Goal: Task Accomplishment & Management: Complete application form

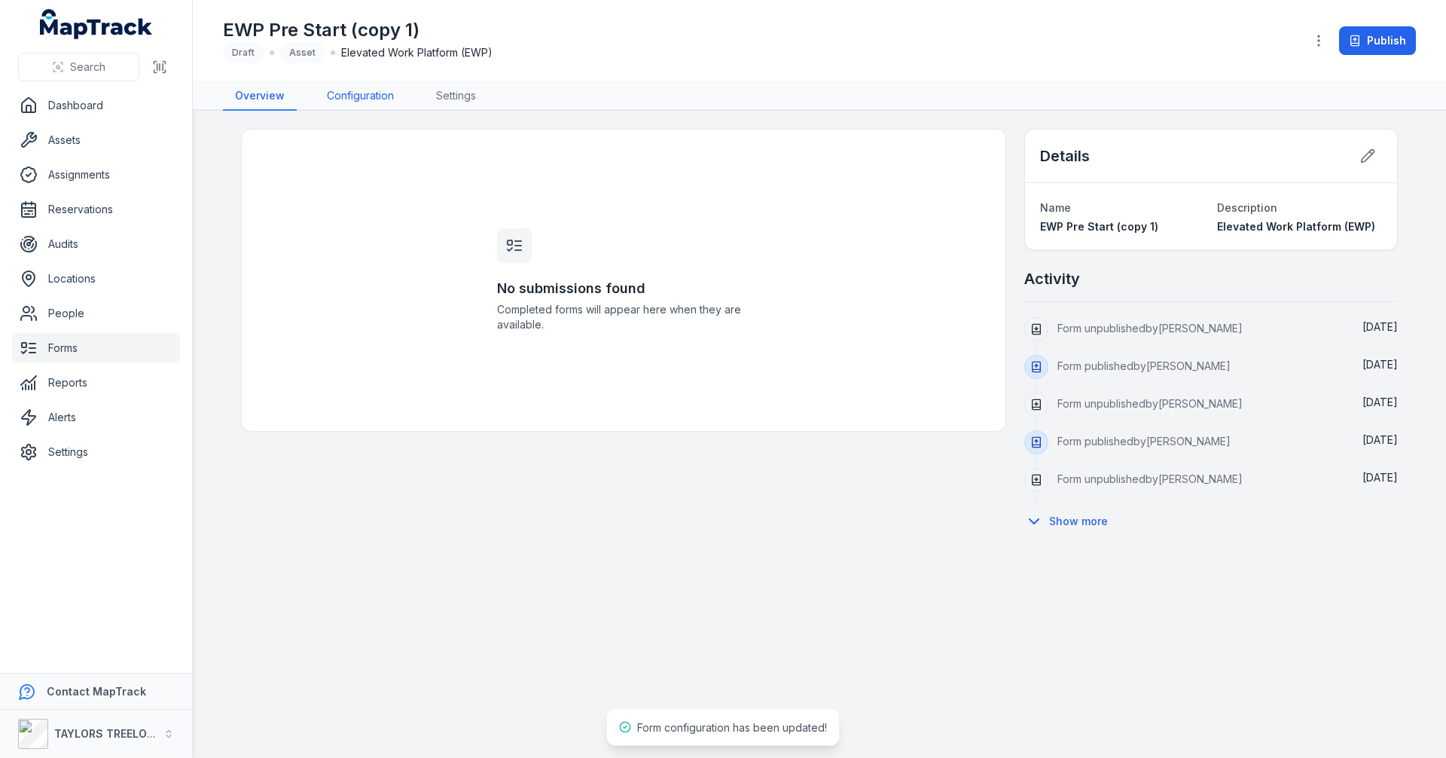
click at [358, 95] on link "Configuration" at bounding box center [360, 96] width 91 height 29
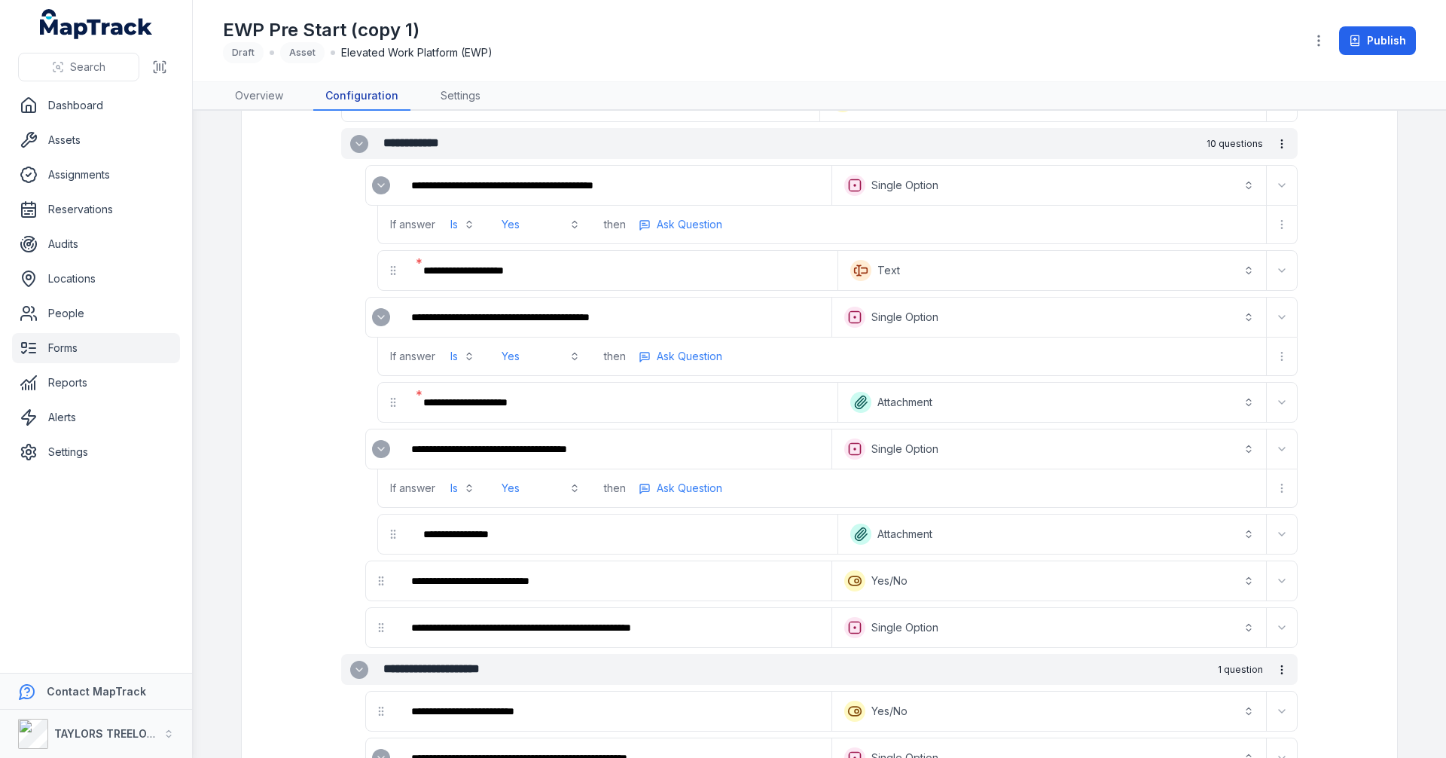
scroll to position [1205, 0]
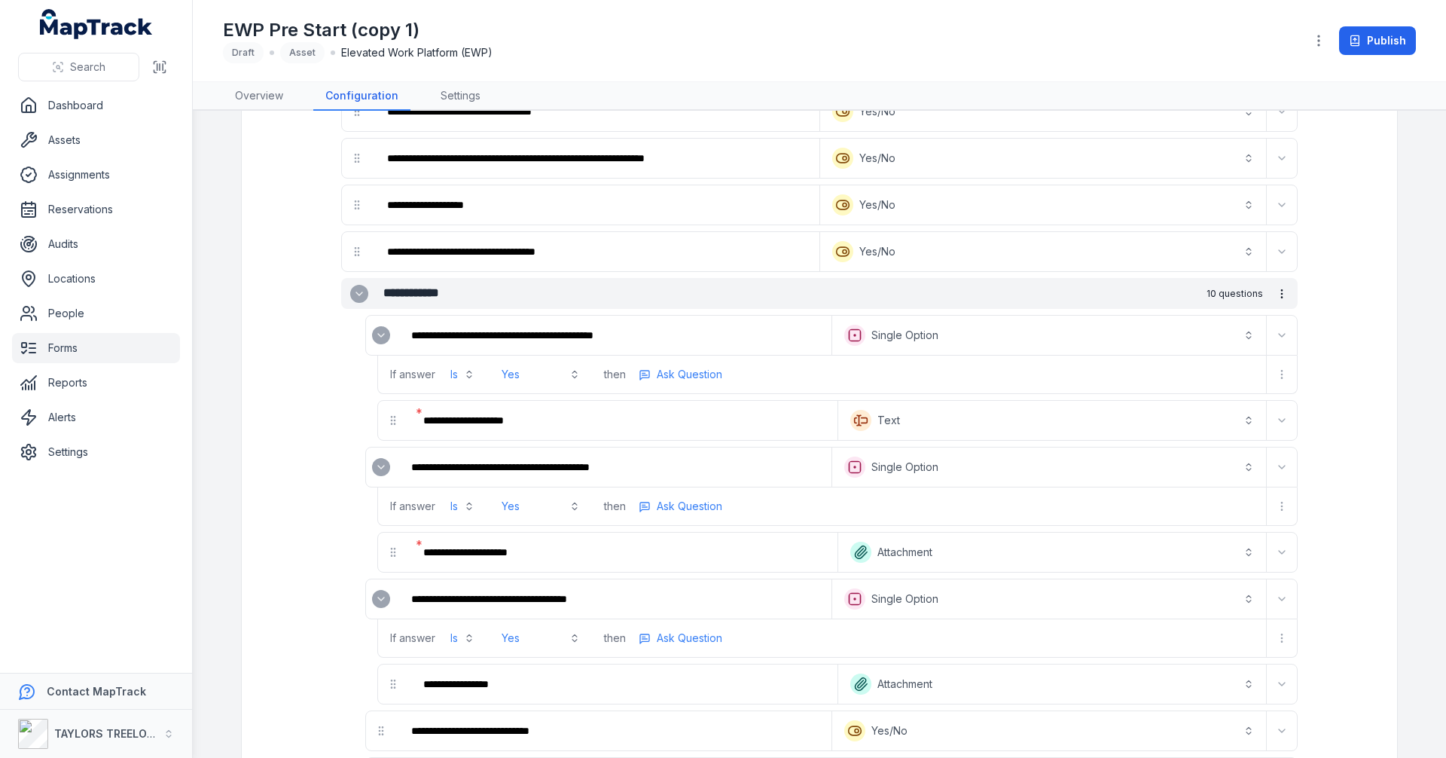
drag, startPoint x: 352, startPoint y: 294, endPoint x: 364, endPoint y: 296, distance: 12.3
click at [357, 295] on icon "Expand" at bounding box center [359, 294] width 12 height 12
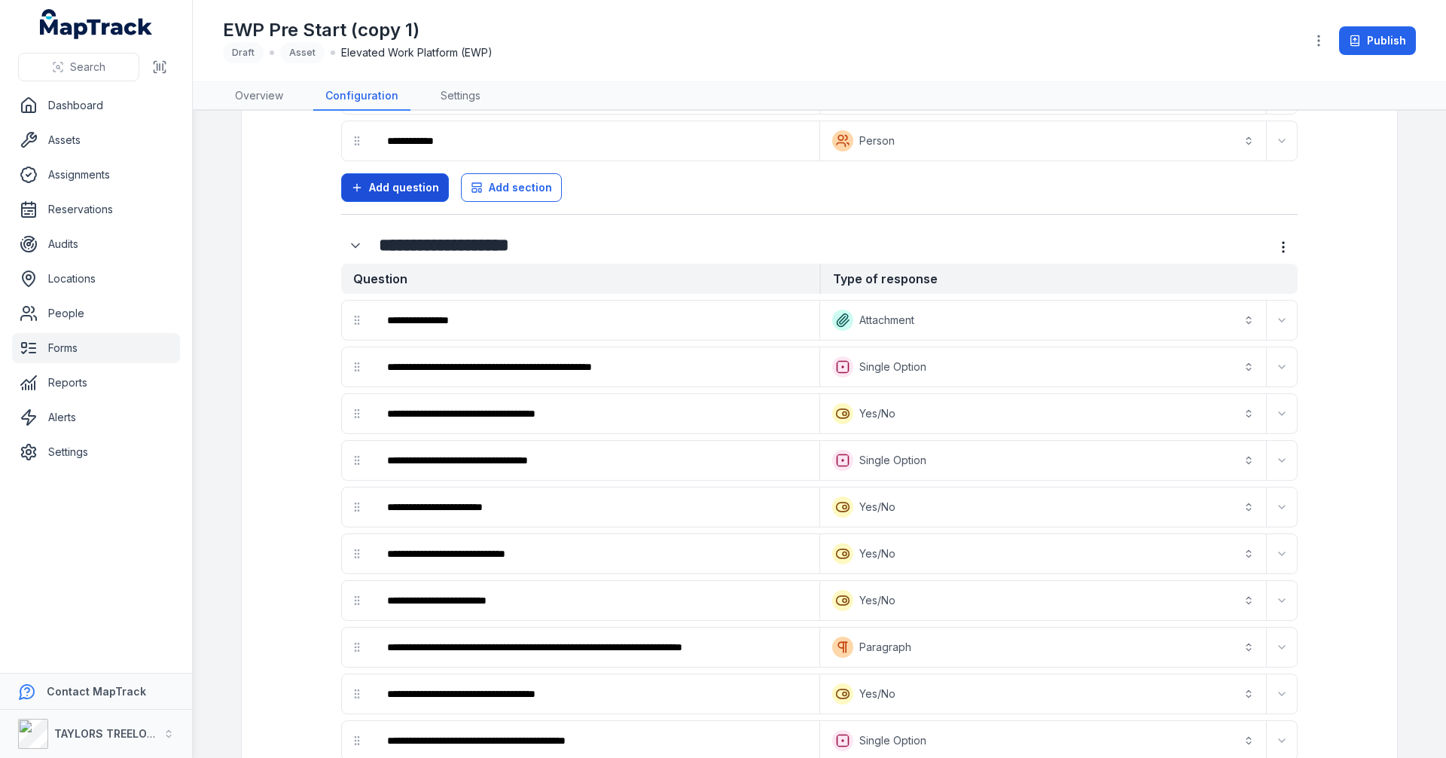
scroll to position [377, 0]
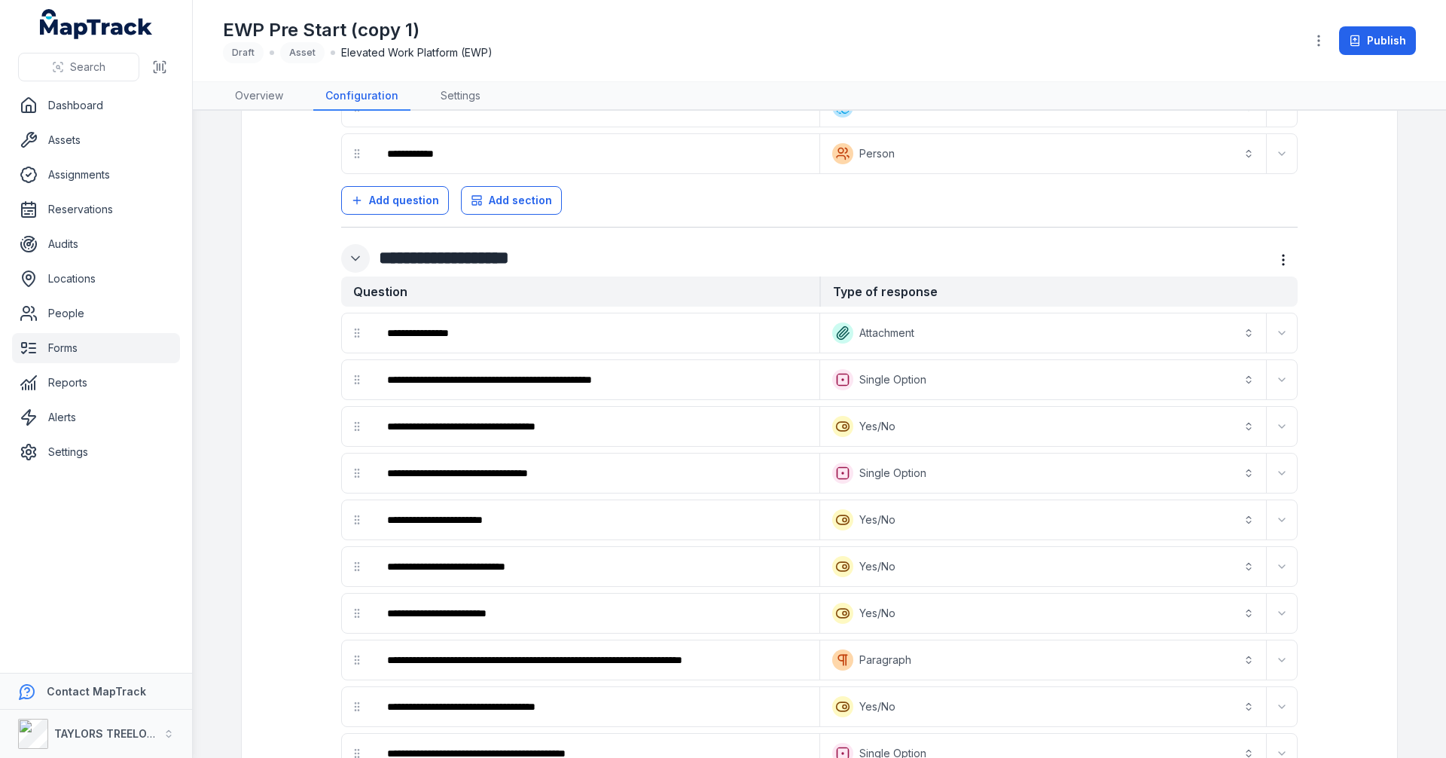
click at [350, 256] on icon "Expand" at bounding box center [355, 258] width 15 height 15
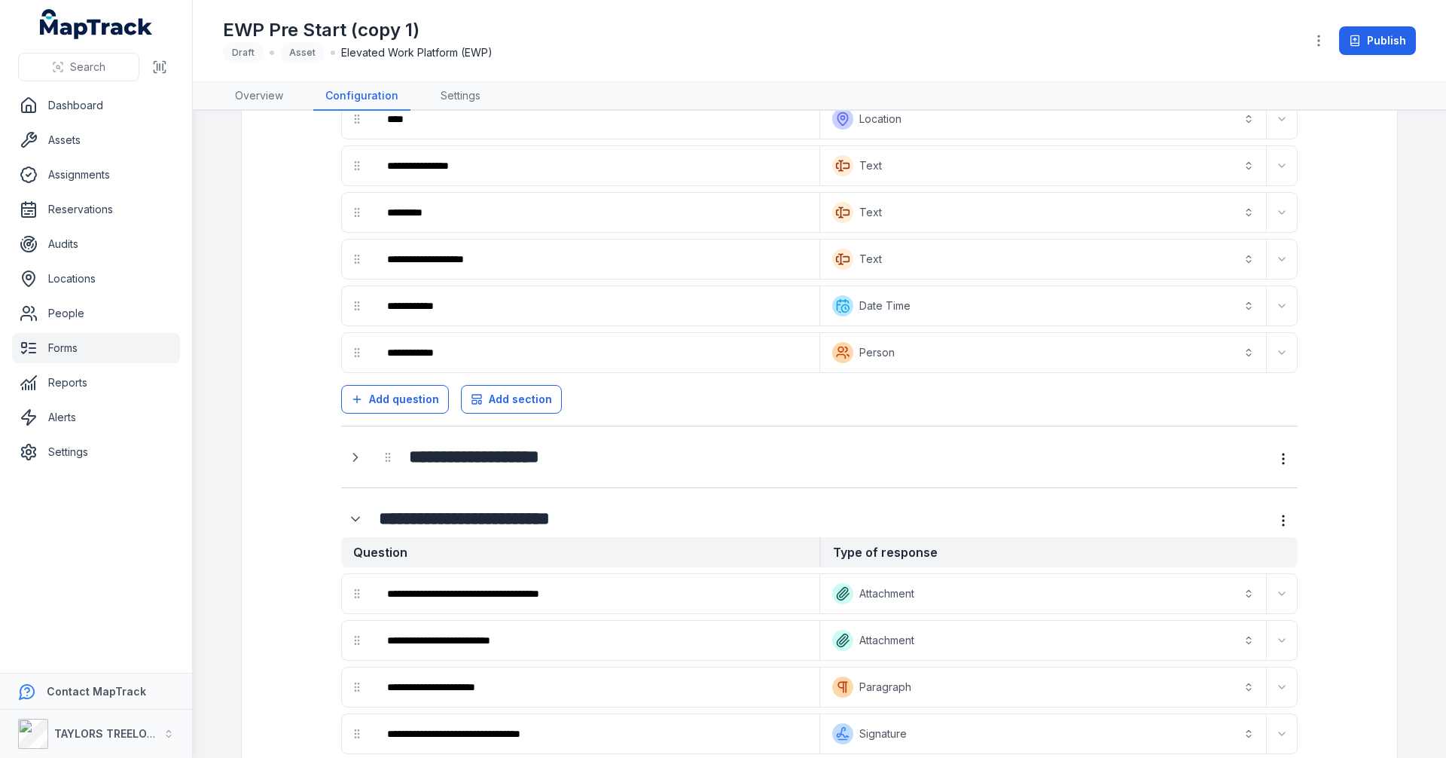
scroll to position [151, 0]
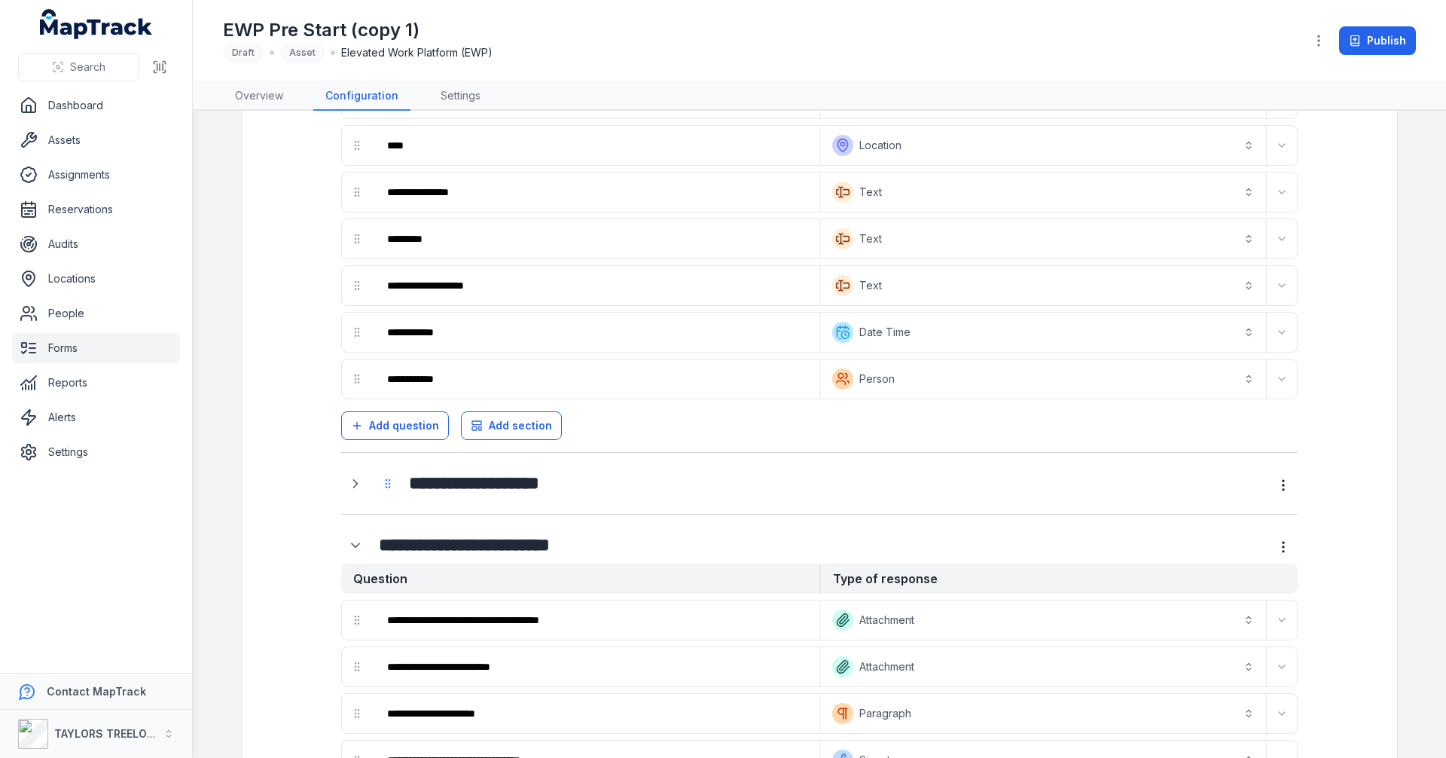
click at [389, 483] on circle "drag" at bounding box center [389, 483] width 1 height 1
click at [382, 485] on icon "drag" at bounding box center [388, 483] width 12 height 12
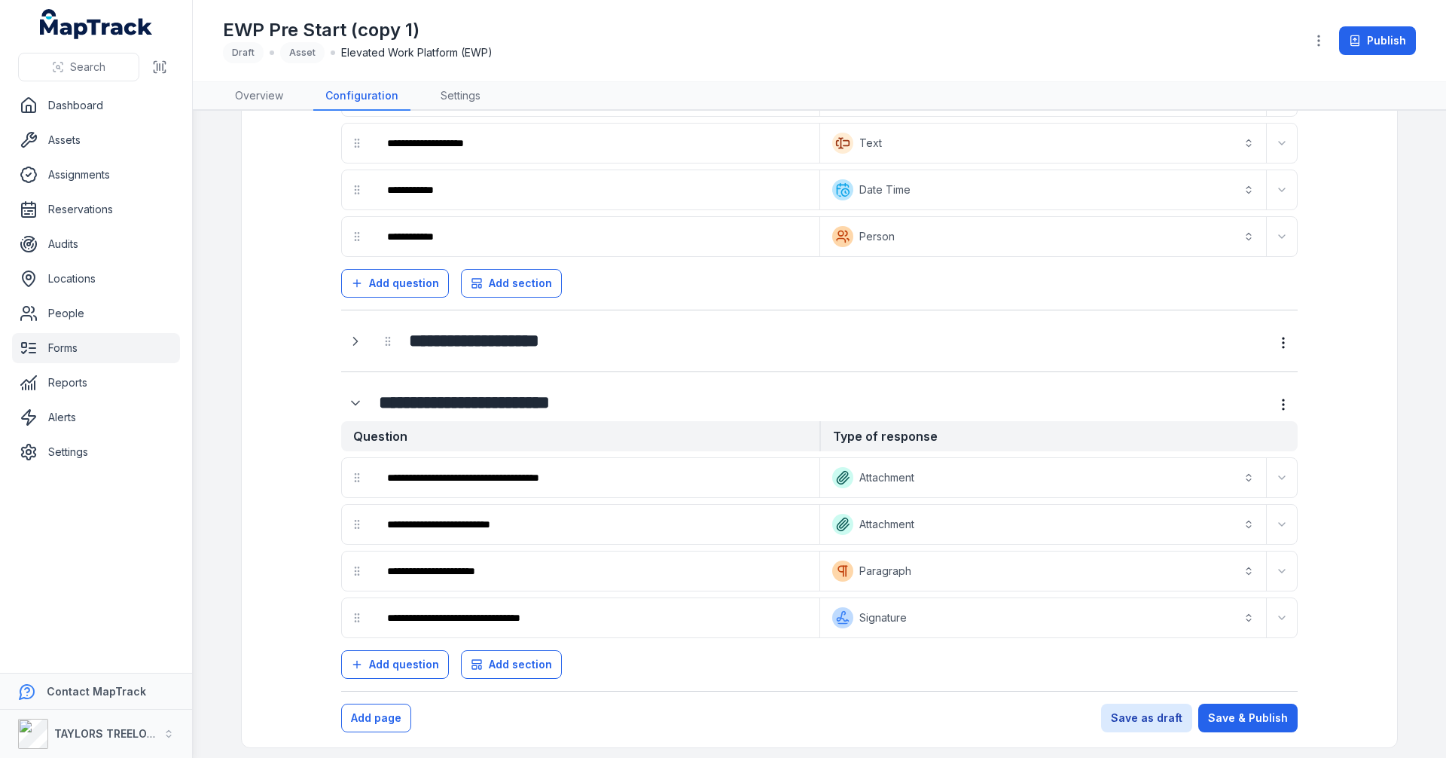
scroll to position [302, 0]
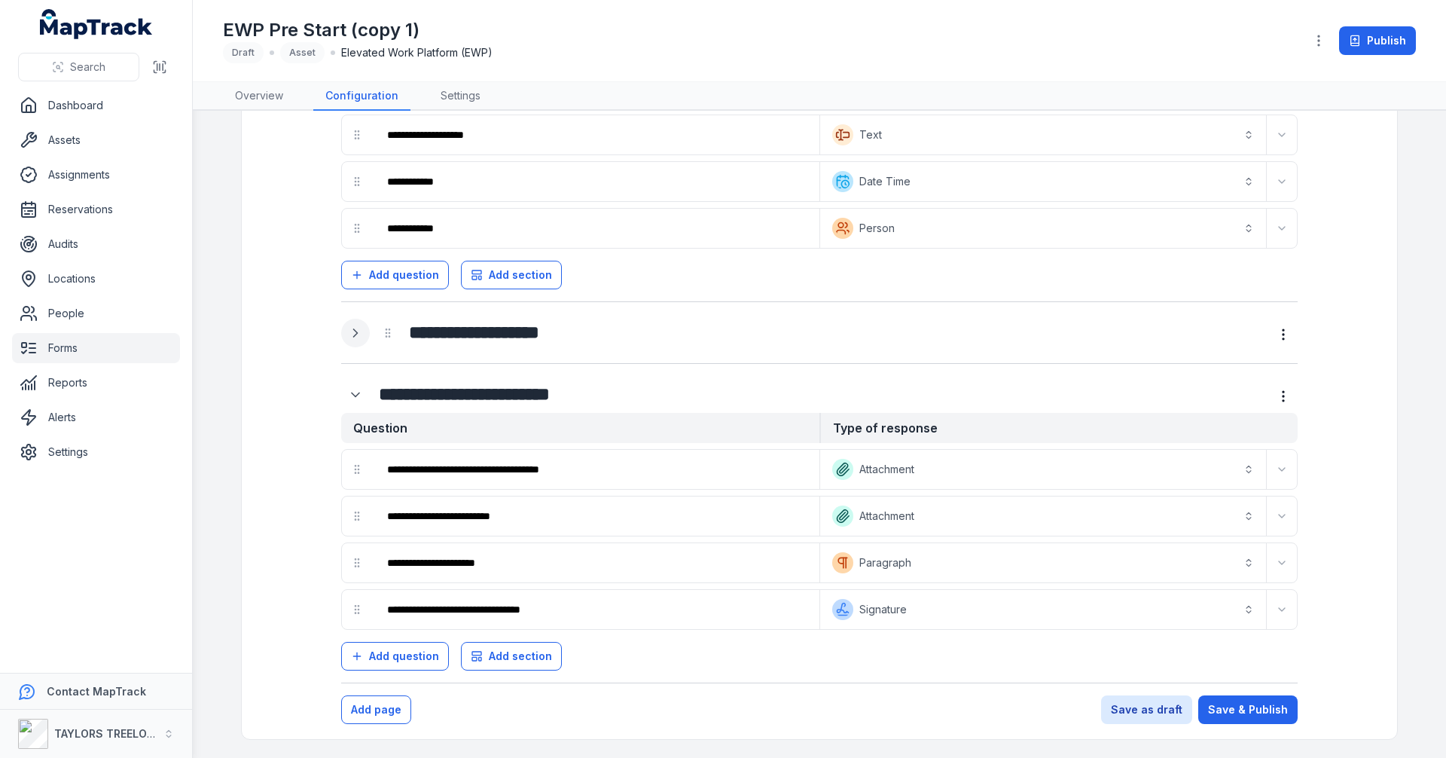
click at [353, 334] on icon "Expand" at bounding box center [355, 332] width 15 height 15
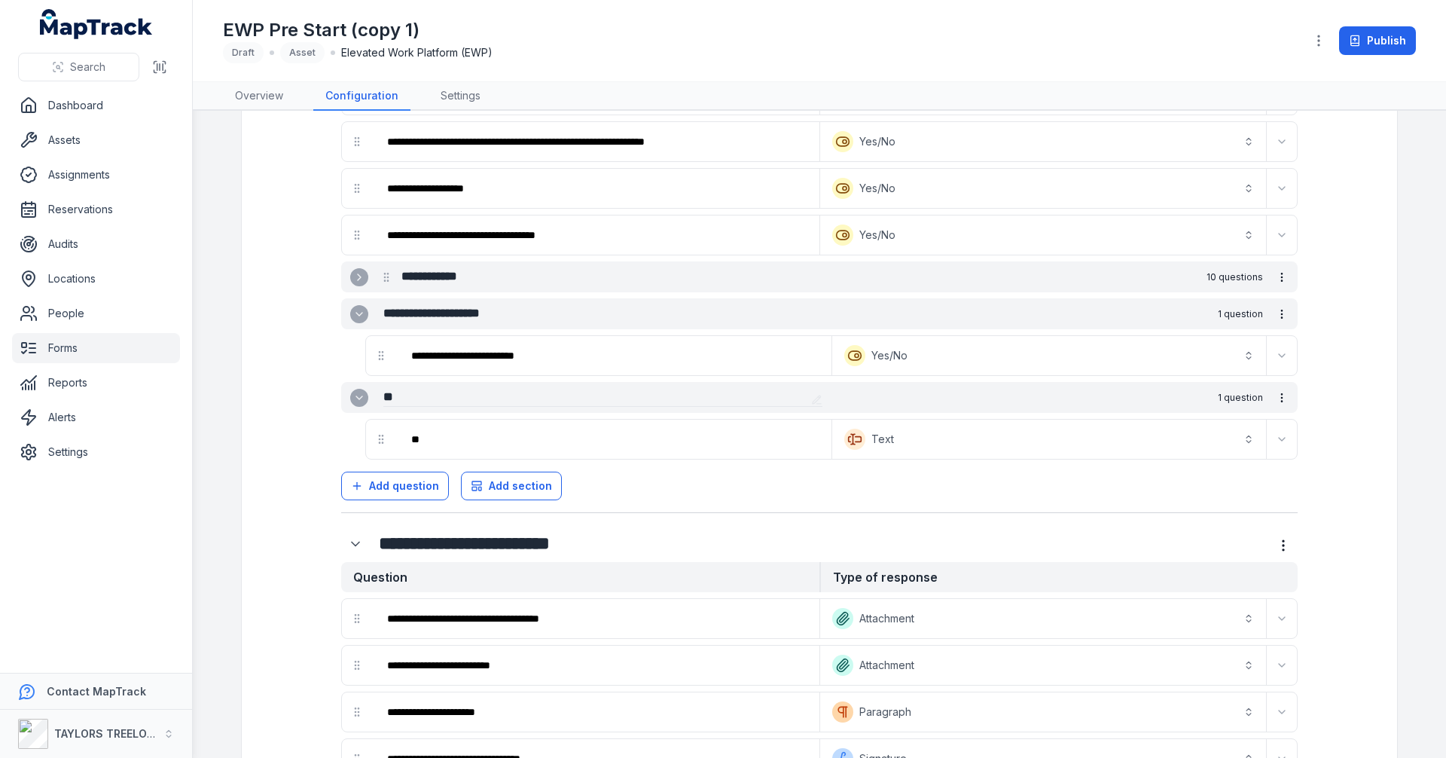
scroll to position [1220, 0]
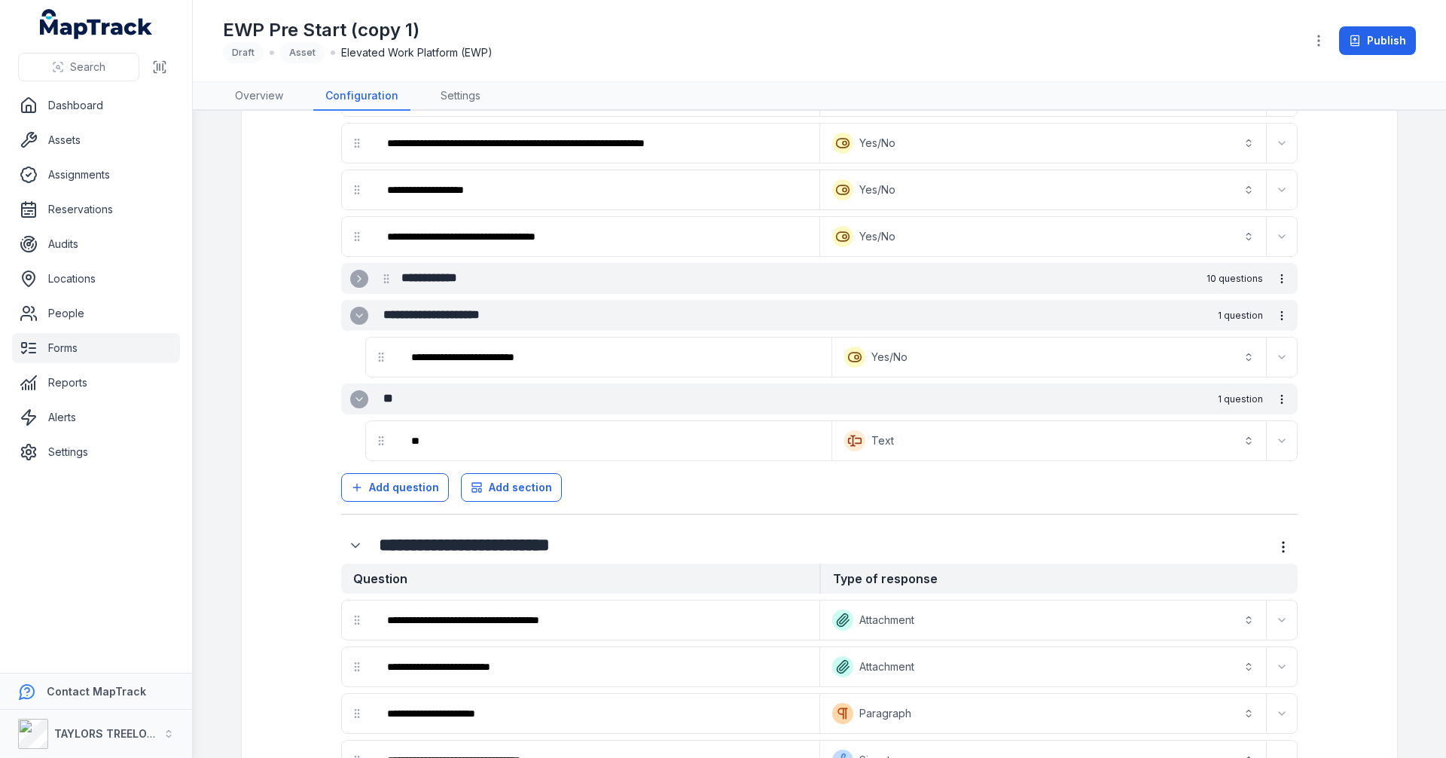
click at [358, 279] on icon "Expand" at bounding box center [359, 279] width 12 height 12
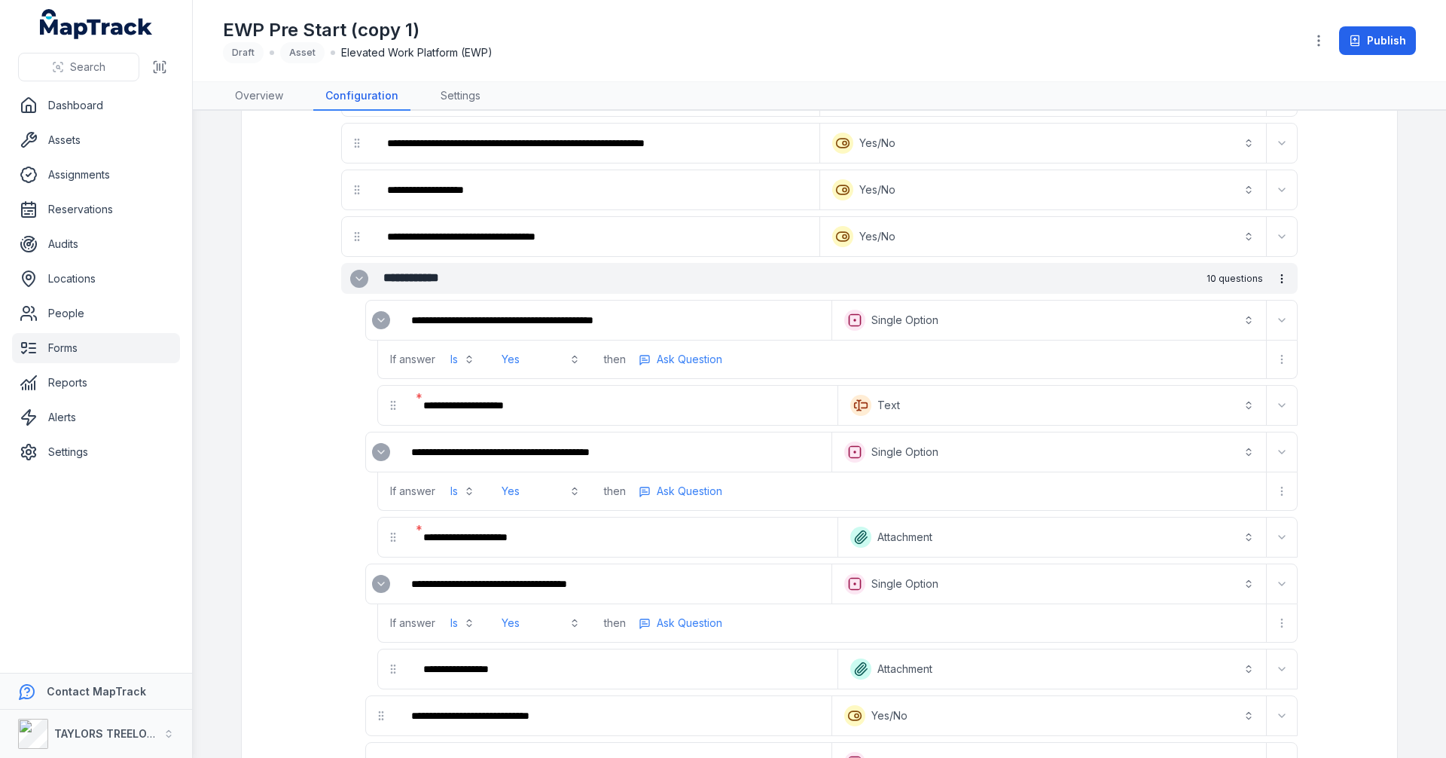
click at [375, 325] on icon "Expand" at bounding box center [381, 320] width 12 height 12
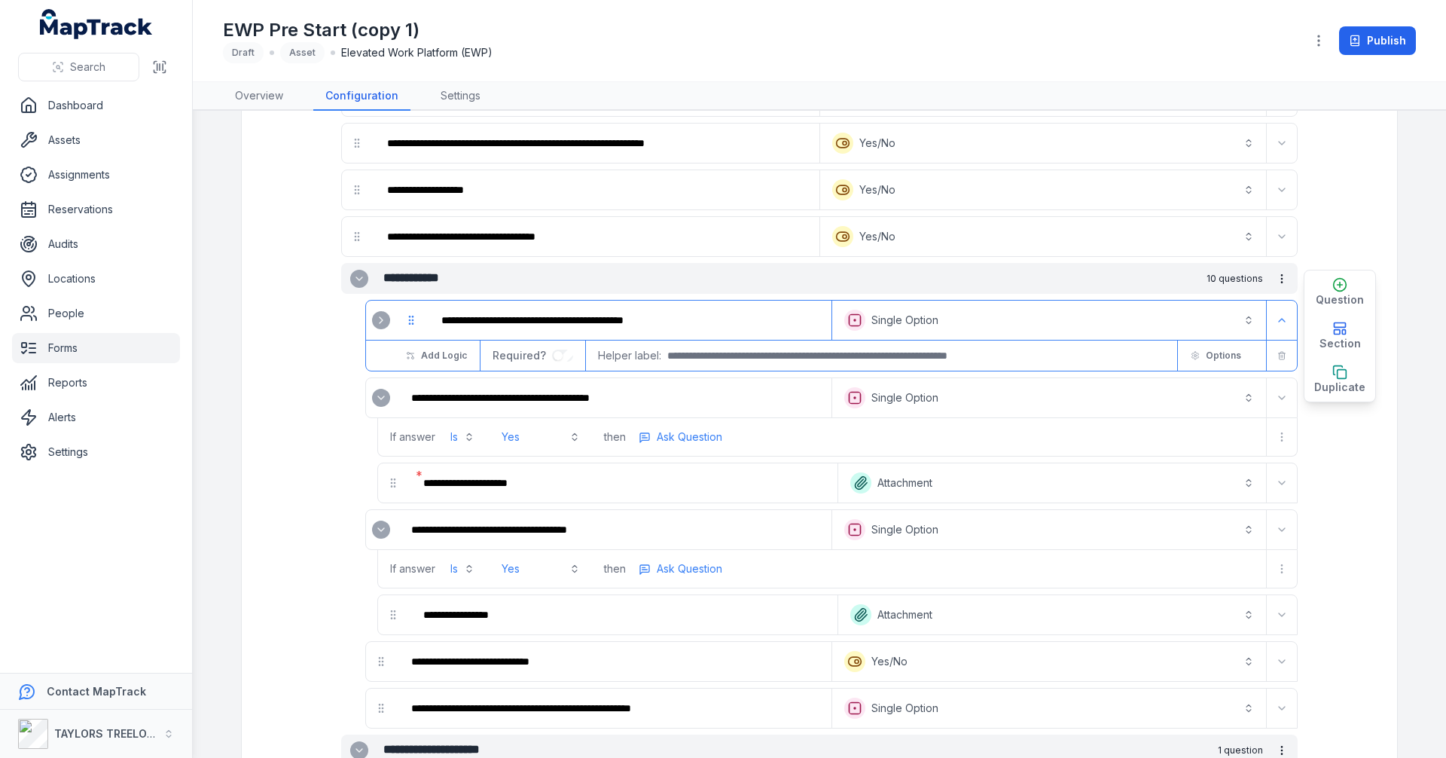
click at [373, 386] on div ":r4q3:-form-item-label" at bounding box center [381, 398] width 30 height 30
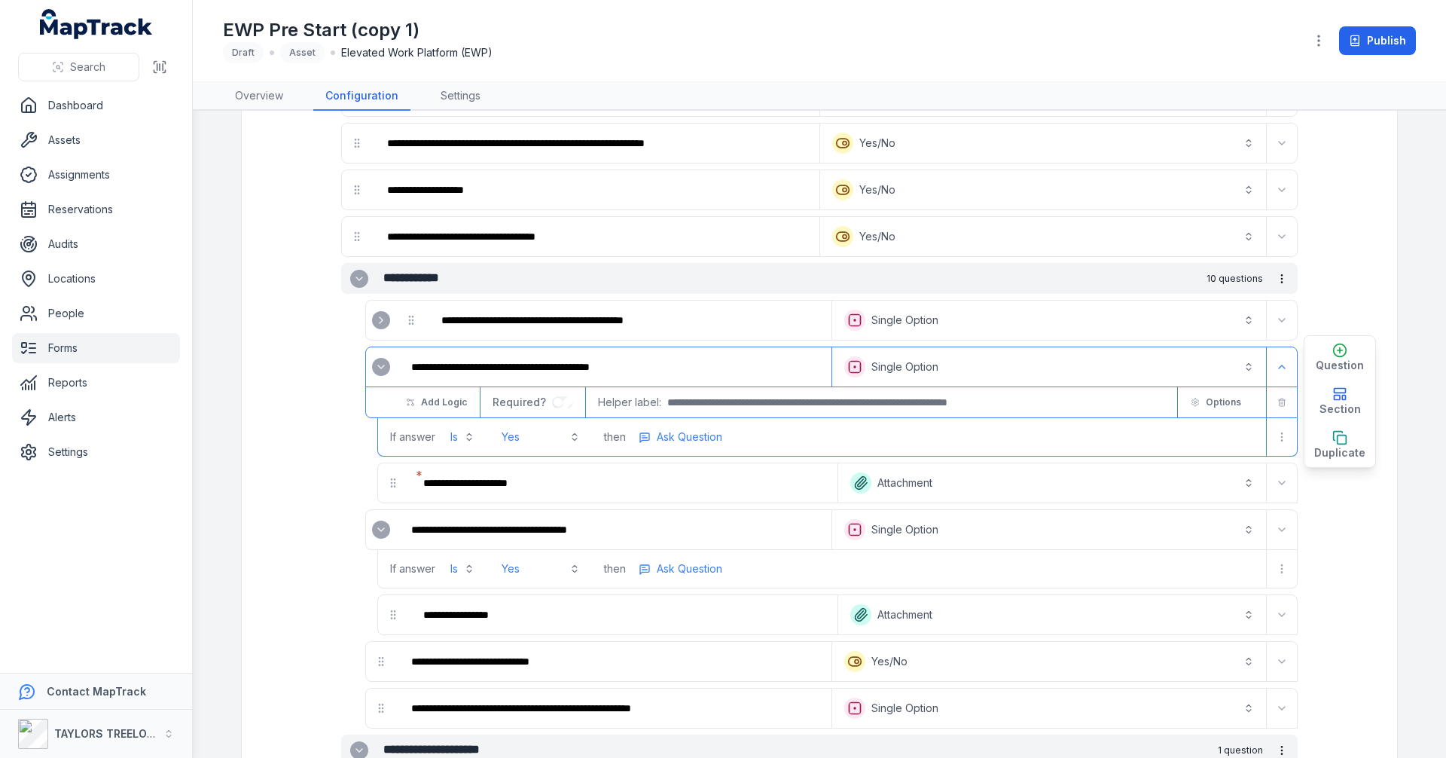
click at [377, 533] on icon "Expand" at bounding box center [381, 529] width 12 height 12
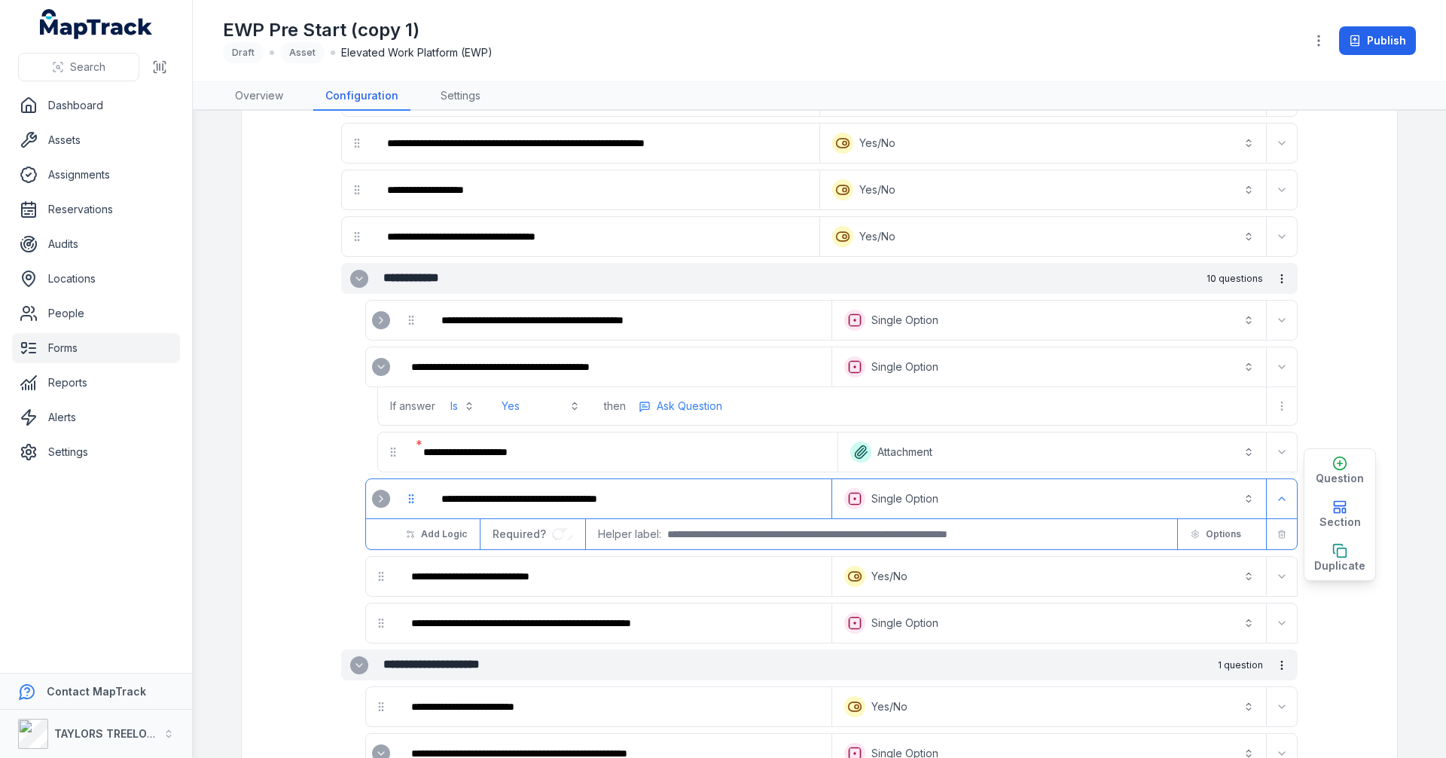
drag, startPoint x: 373, startPoint y: 364, endPoint x: 395, endPoint y: 367, distance: 22.8
click at [375, 365] on icon "Expand" at bounding box center [381, 367] width 12 height 12
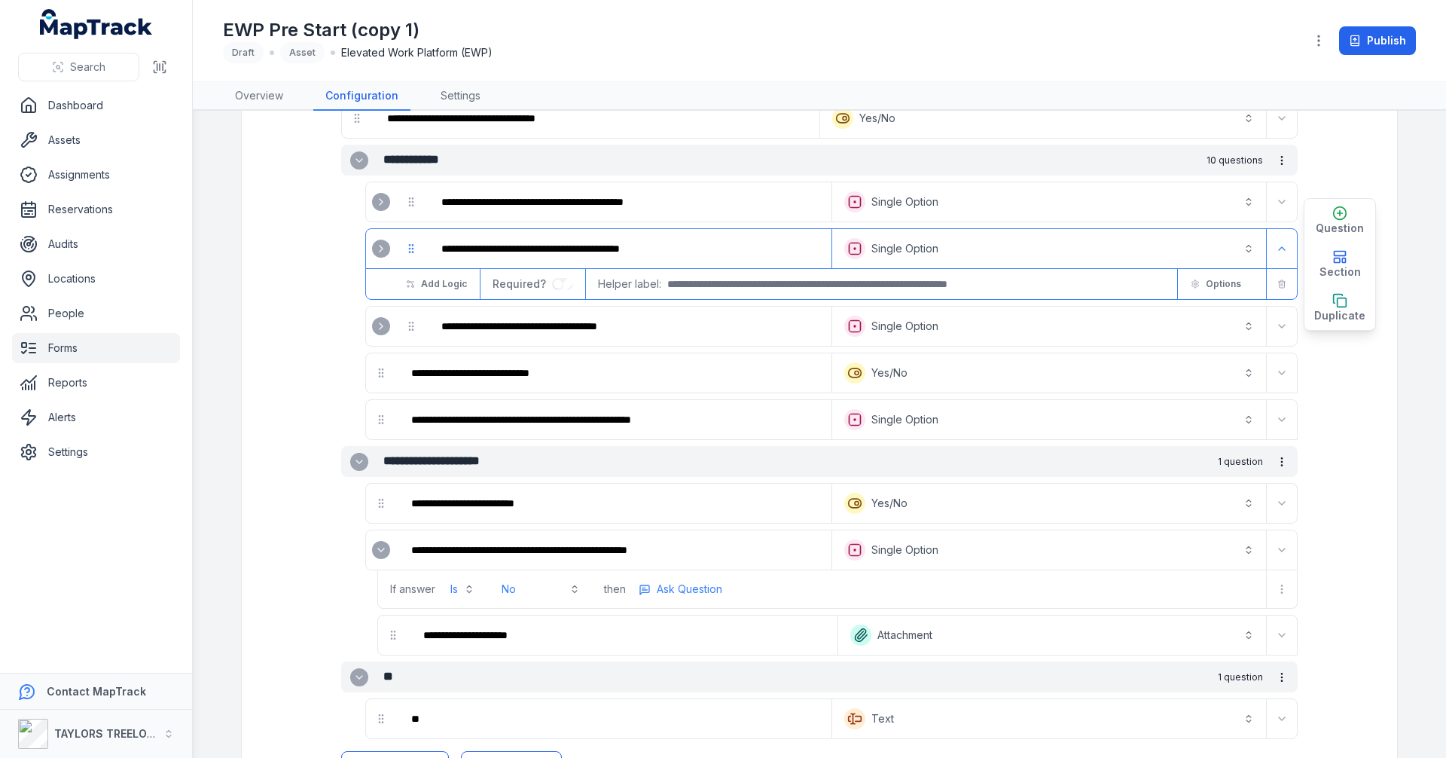
scroll to position [1371, 0]
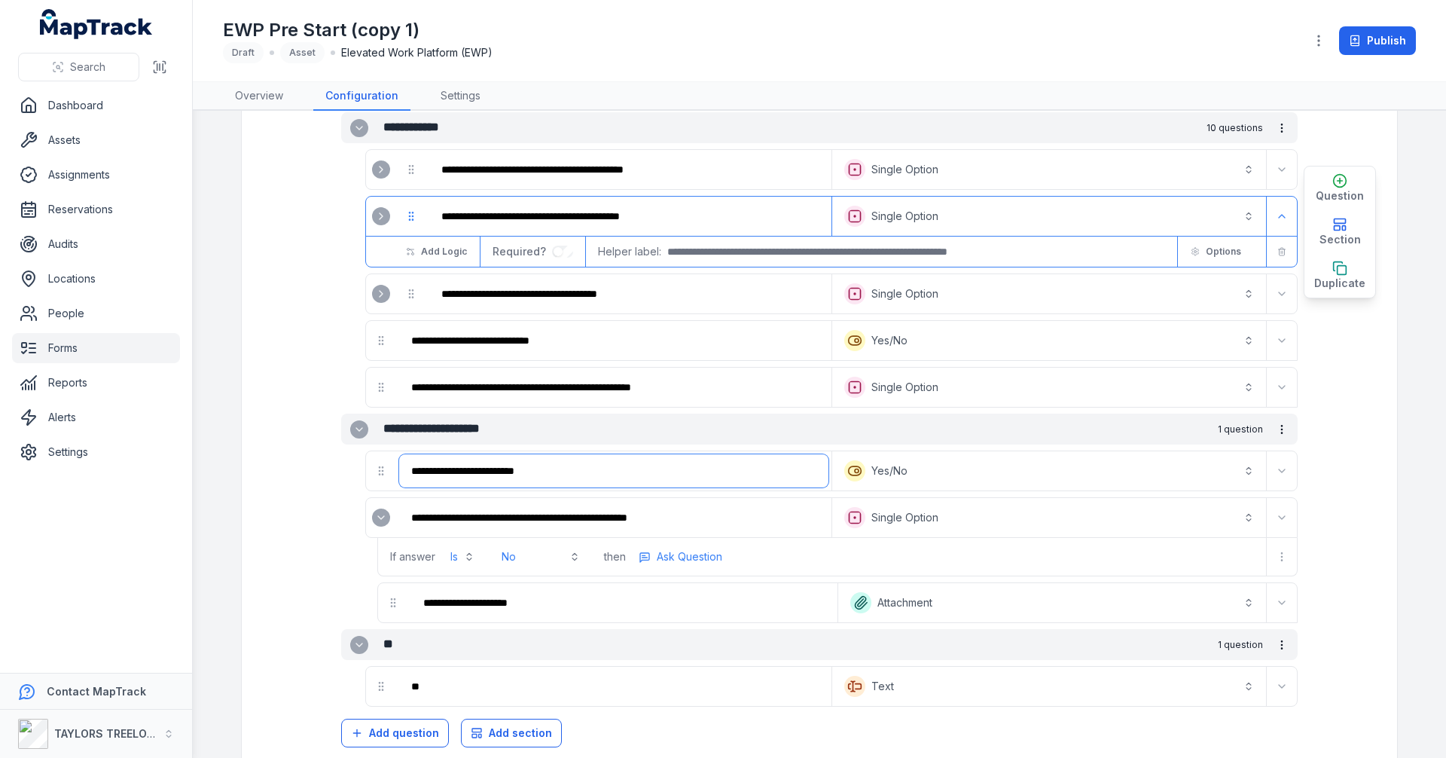
drag, startPoint x: 727, startPoint y: 467, endPoint x: 791, endPoint y: 424, distance: 77.1
click at [739, 469] on input "**********" at bounding box center [613, 470] width 429 height 33
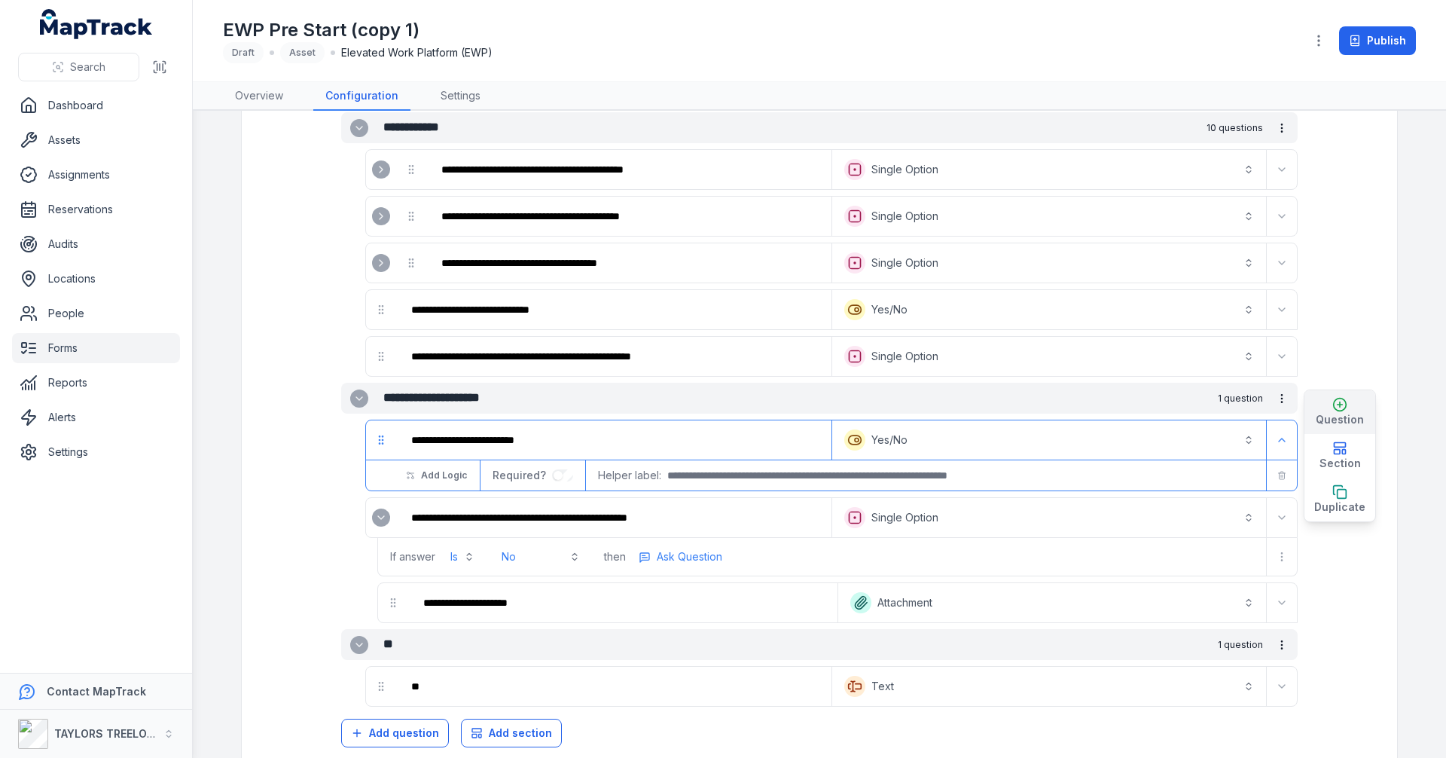
drag, startPoint x: 1316, startPoint y: 413, endPoint x: 1309, endPoint y: 409, distance: 8.1
click at [1316, 413] on span "Question" at bounding box center [1340, 419] width 48 height 15
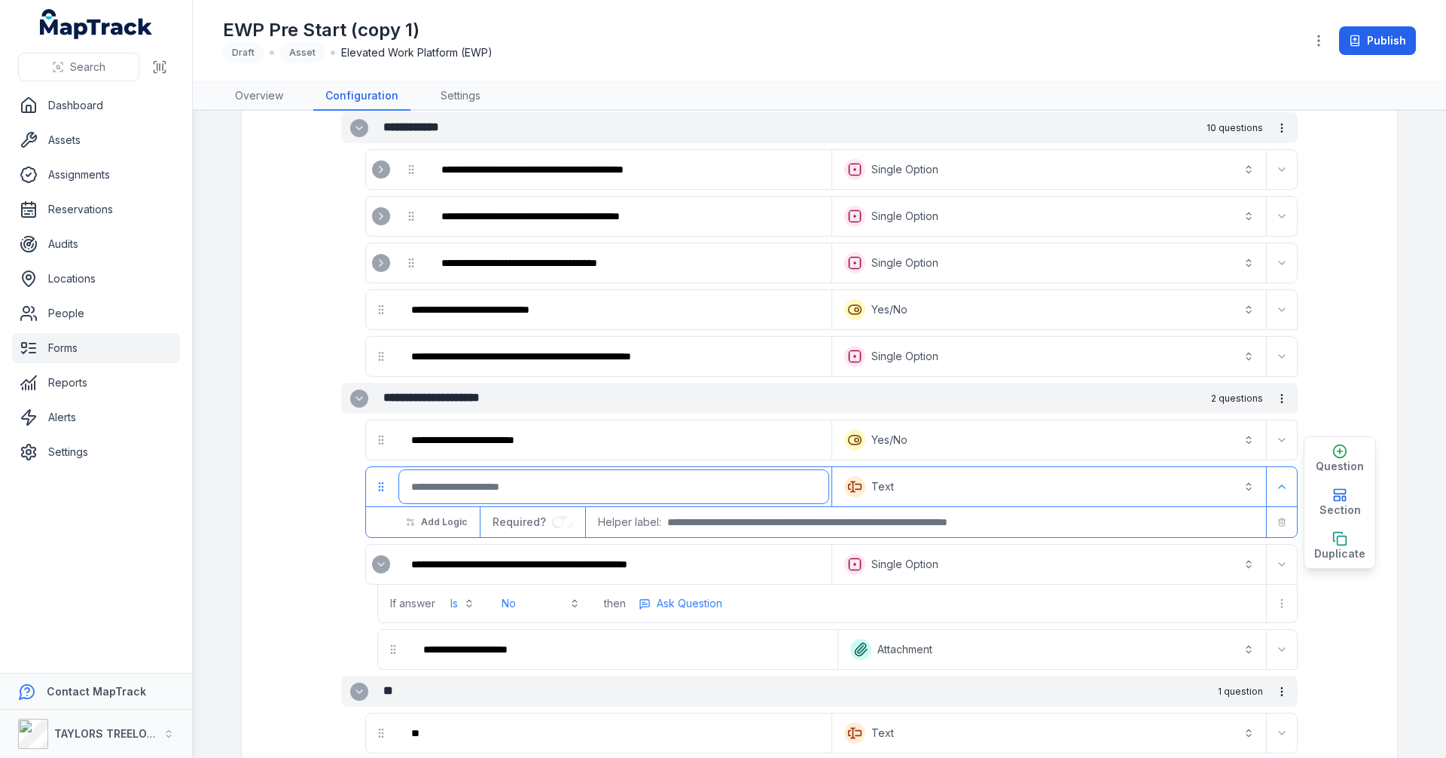
drag, startPoint x: 551, startPoint y: 490, endPoint x: 556, endPoint y: 482, distance: 9.4
click at [553, 490] on input ":r4sn:-form-item-label" at bounding box center [613, 486] width 429 height 33
type input "*"
type input "**********"
click at [1246, 492] on button "Text *******" at bounding box center [1049, 486] width 428 height 33
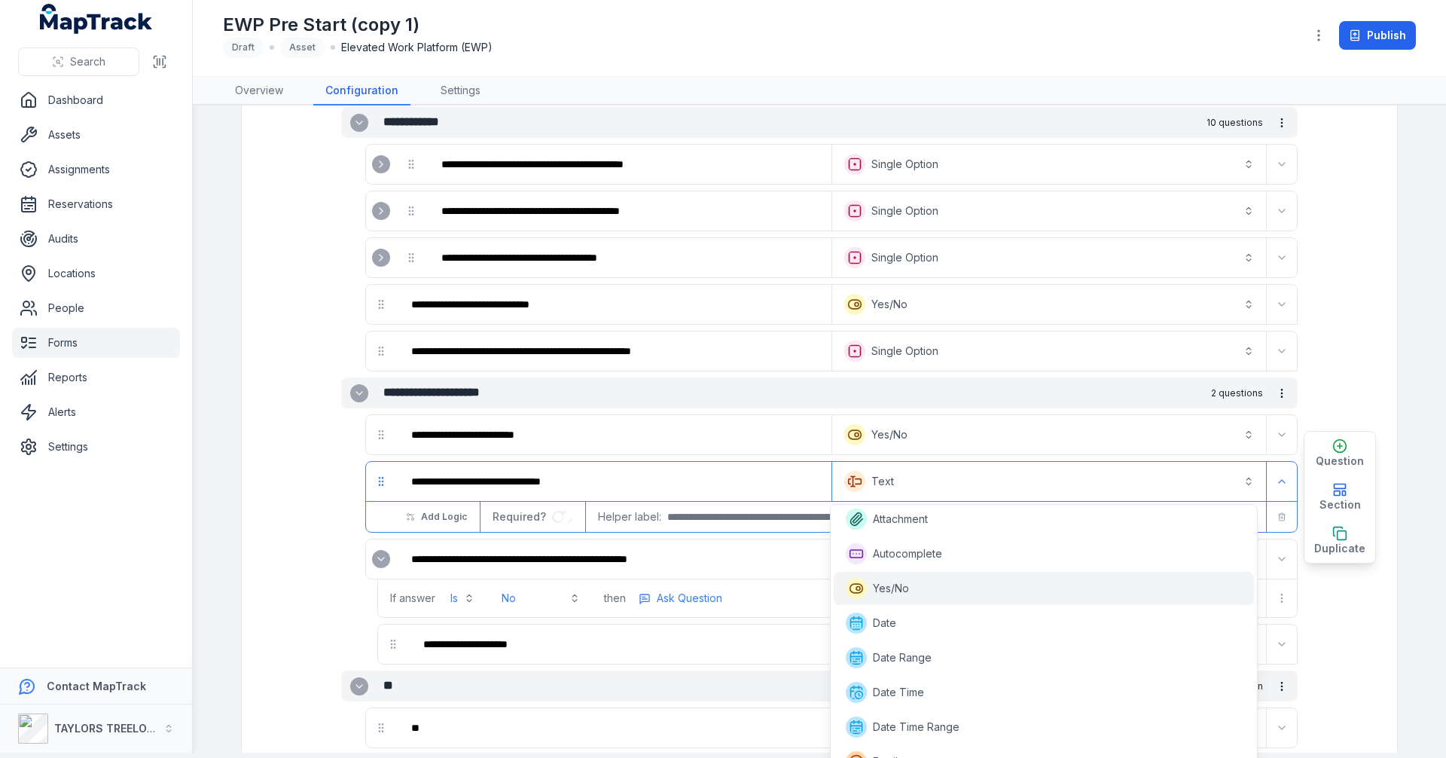
scroll to position [0, 0]
click at [880, 588] on span "Yes/No" at bounding box center [891, 593] width 36 height 15
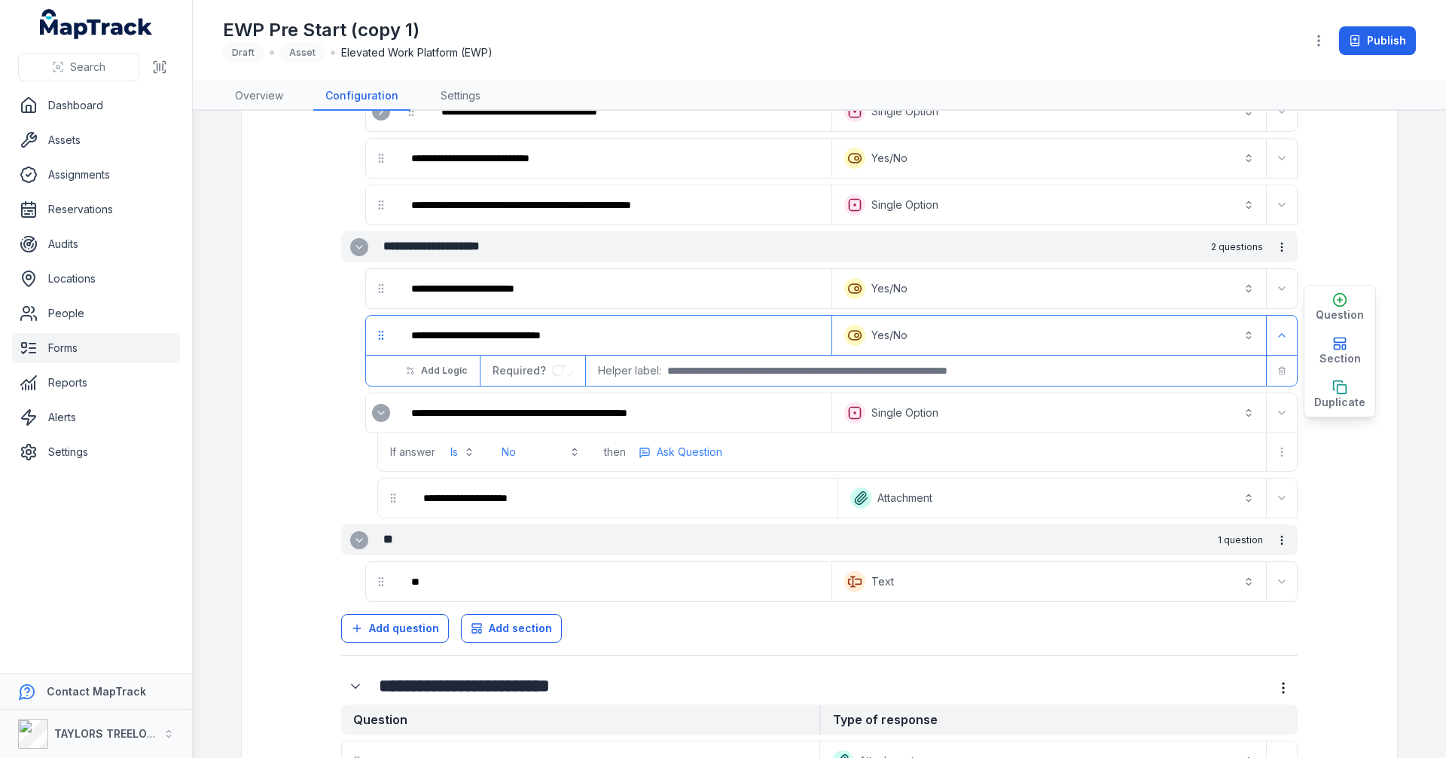
scroll to position [1813, 0]
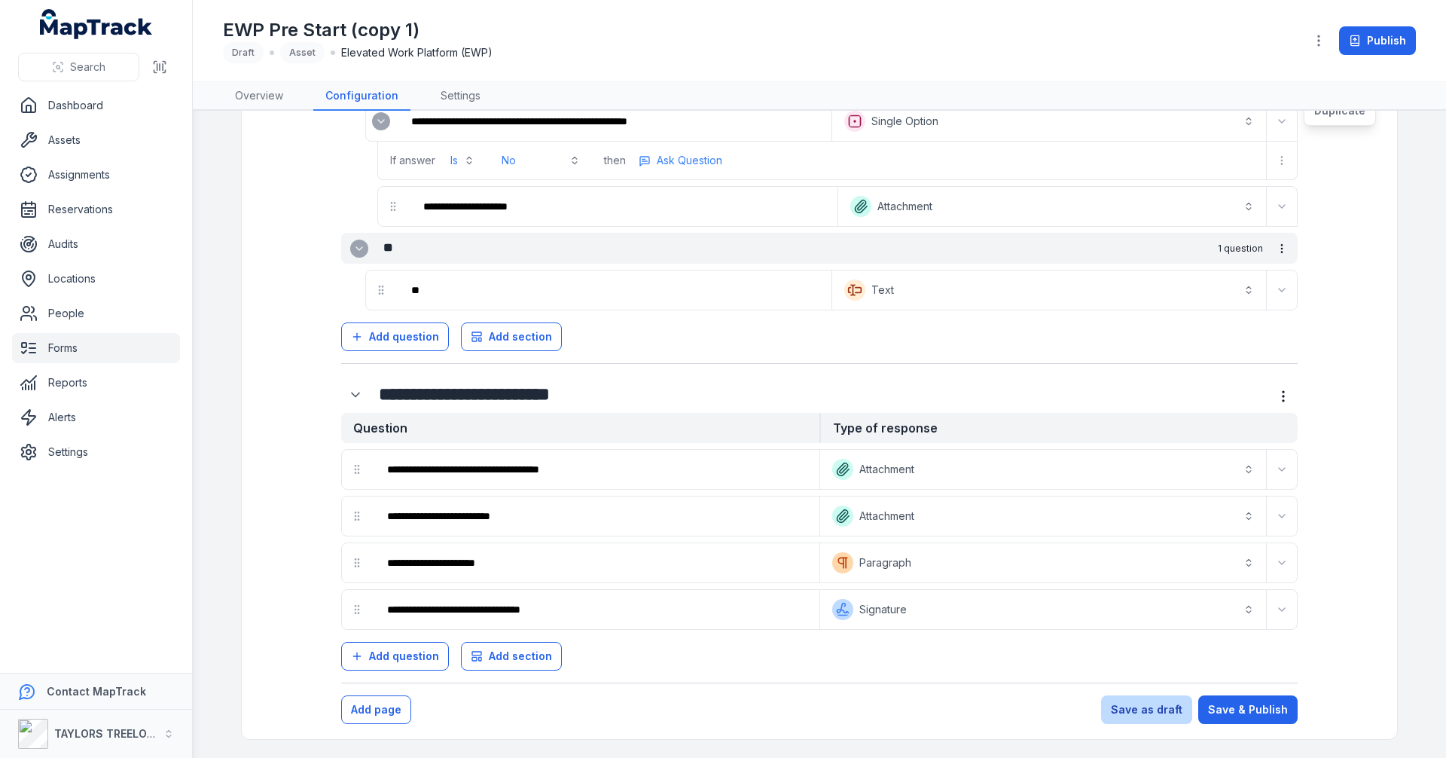
click at [1142, 707] on button "Save as draft" at bounding box center [1146, 709] width 91 height 29
click at [1134, 706] on button "Save as draft" at bounding box center [1146, 709] width 91 height 29
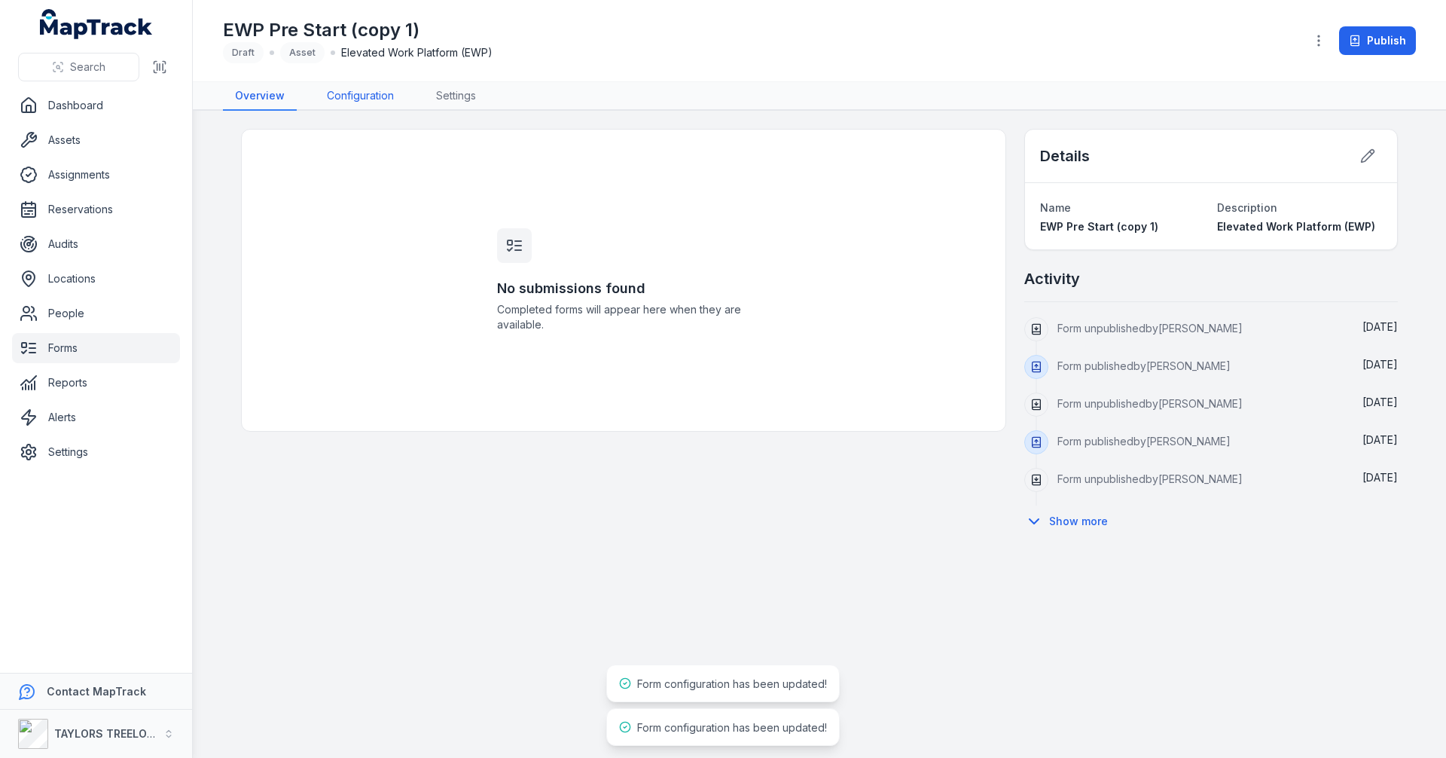
click at [355, 102] on link "Configuration" at bounding box center [360, 96] width 91 height 29
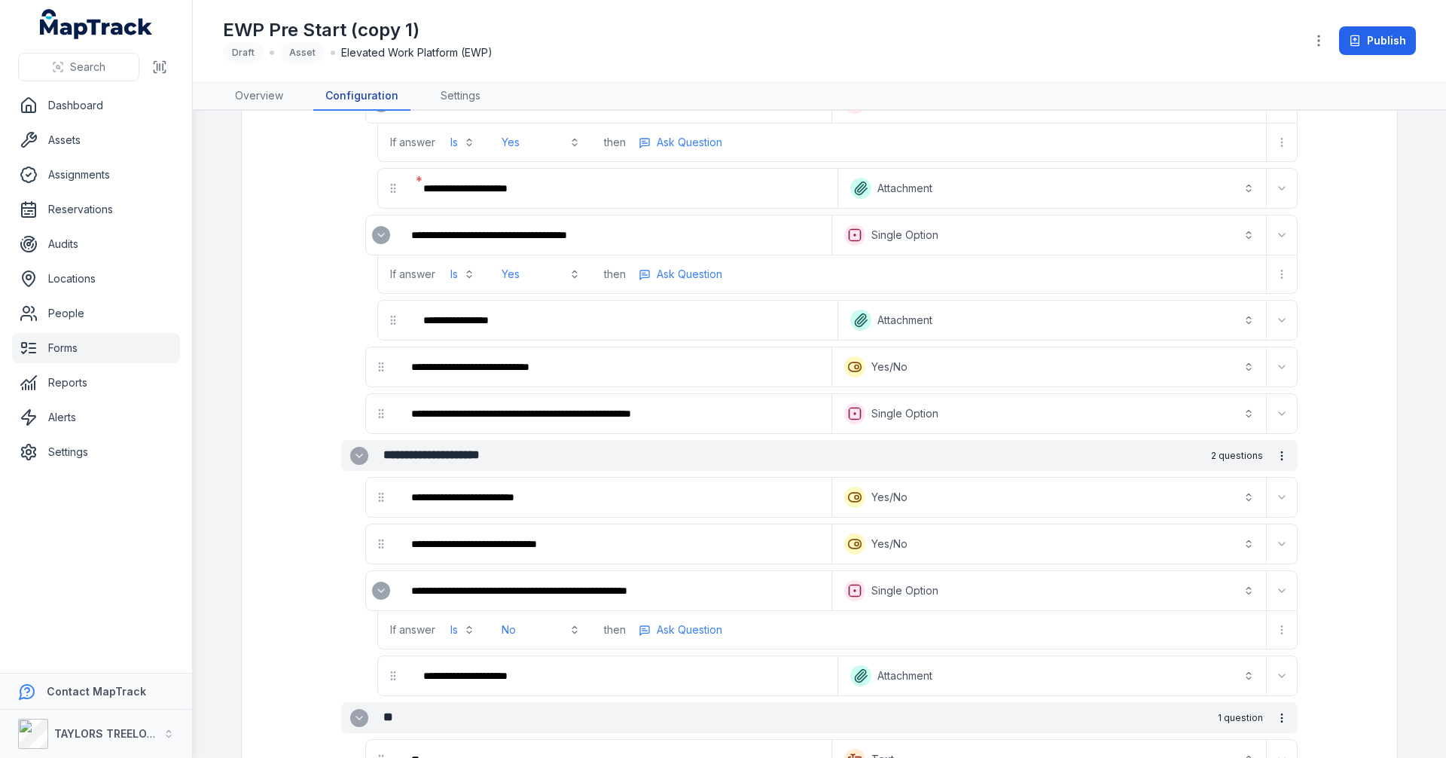
scroll to position [1657, 0]
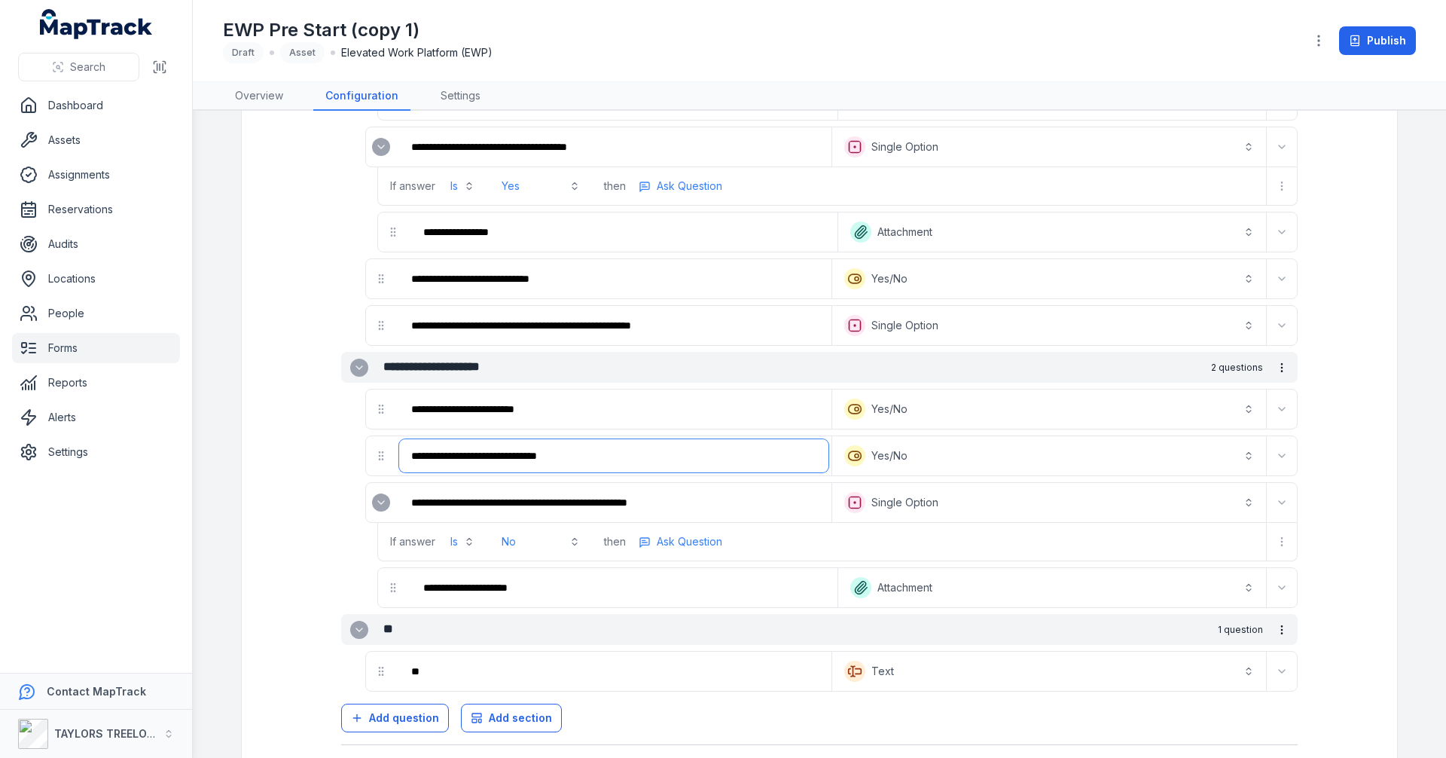
click at [623, 451] on input "**********" at bounding box center [613, 455] width 429 height 33
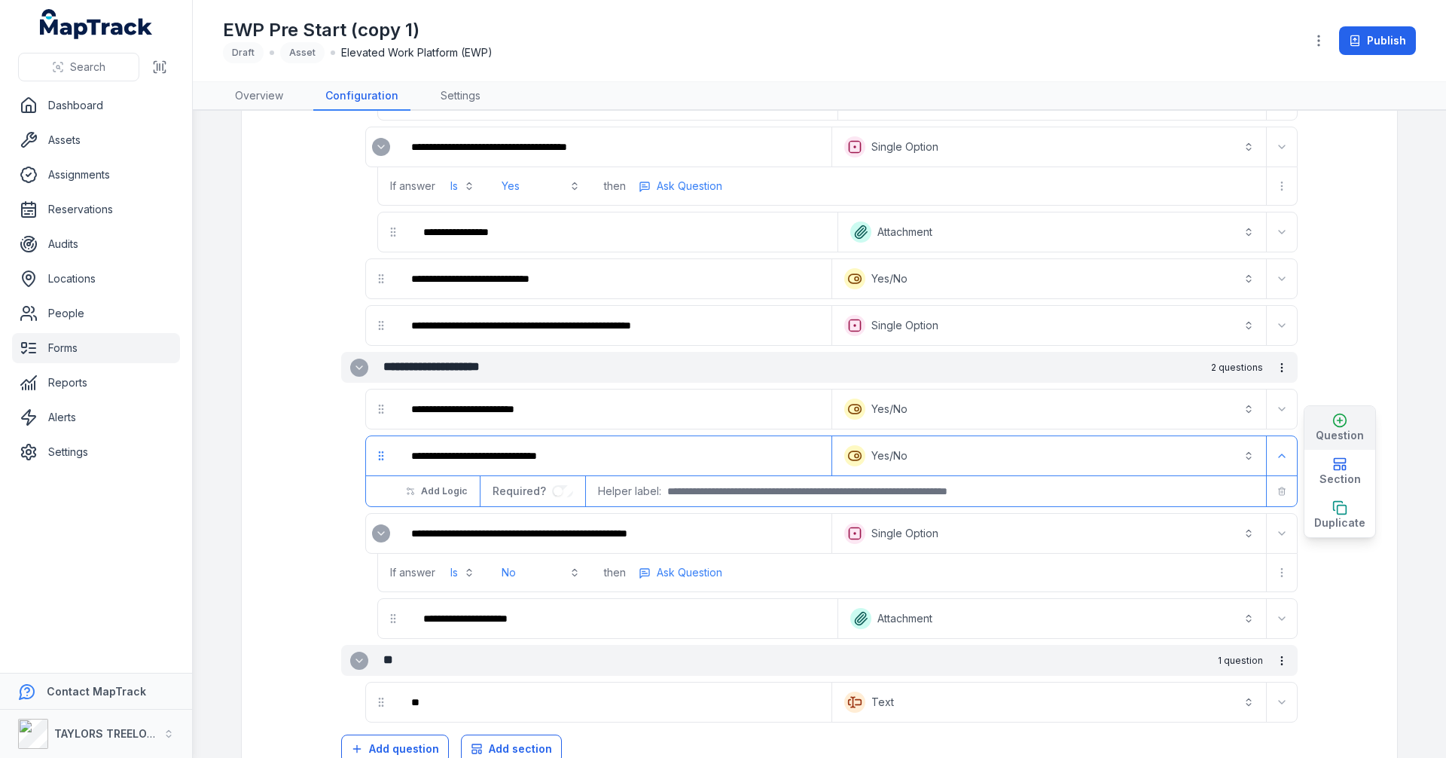
click at [1332, 425] on icon "button" at bounding box center [1339, 420] width 15 height 15
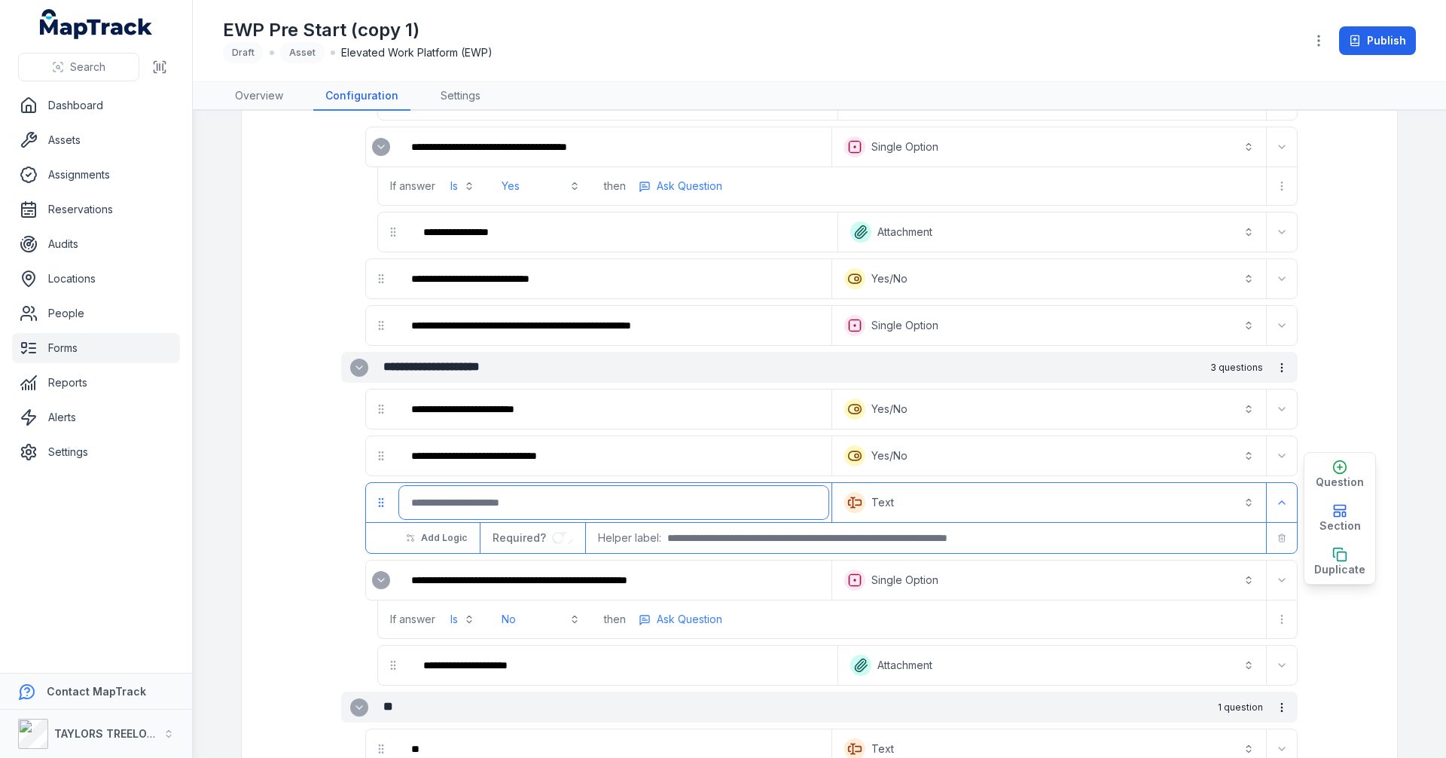
click at [565, 498] on input ":r57r:-form-item-label" at bounding box center [613, 502] width 429 height 33
type input "*"
type input "**********"
click at [1242, 499] on button "Text *******" at bounding box center [1049, 502] width 428 height 33
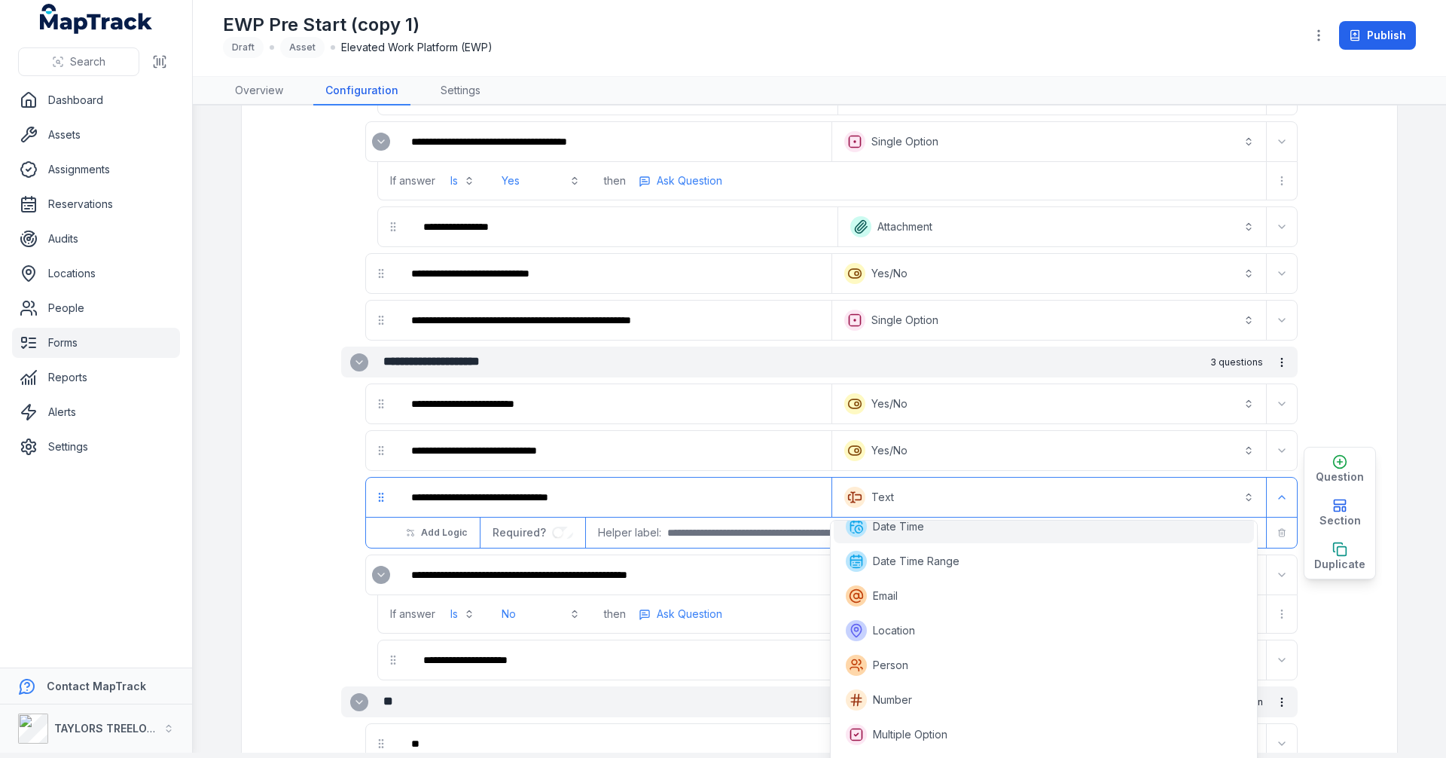
scroll to position [58, 0]
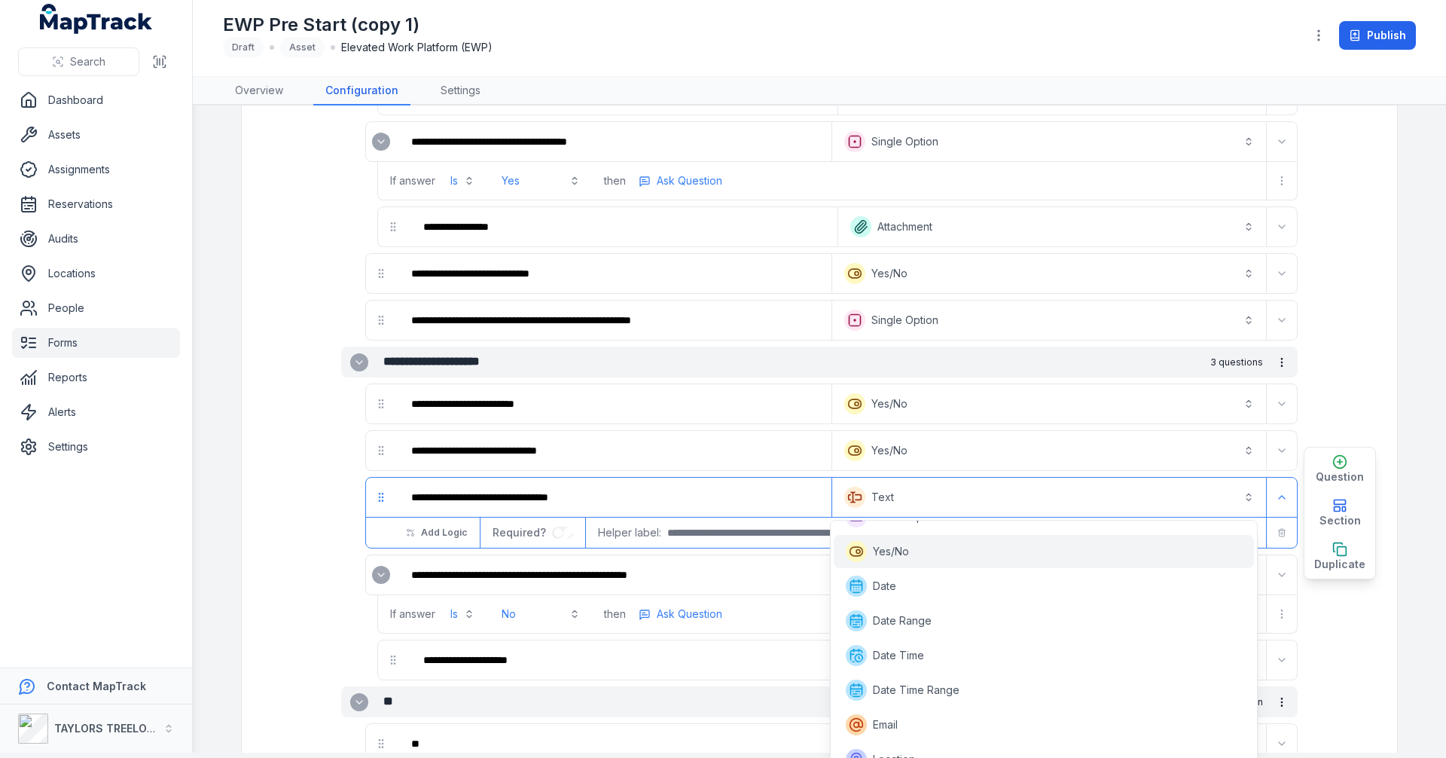
click at [900, 557] on span "Yes/No" at bounding box center [891, 551] width 36 height 15
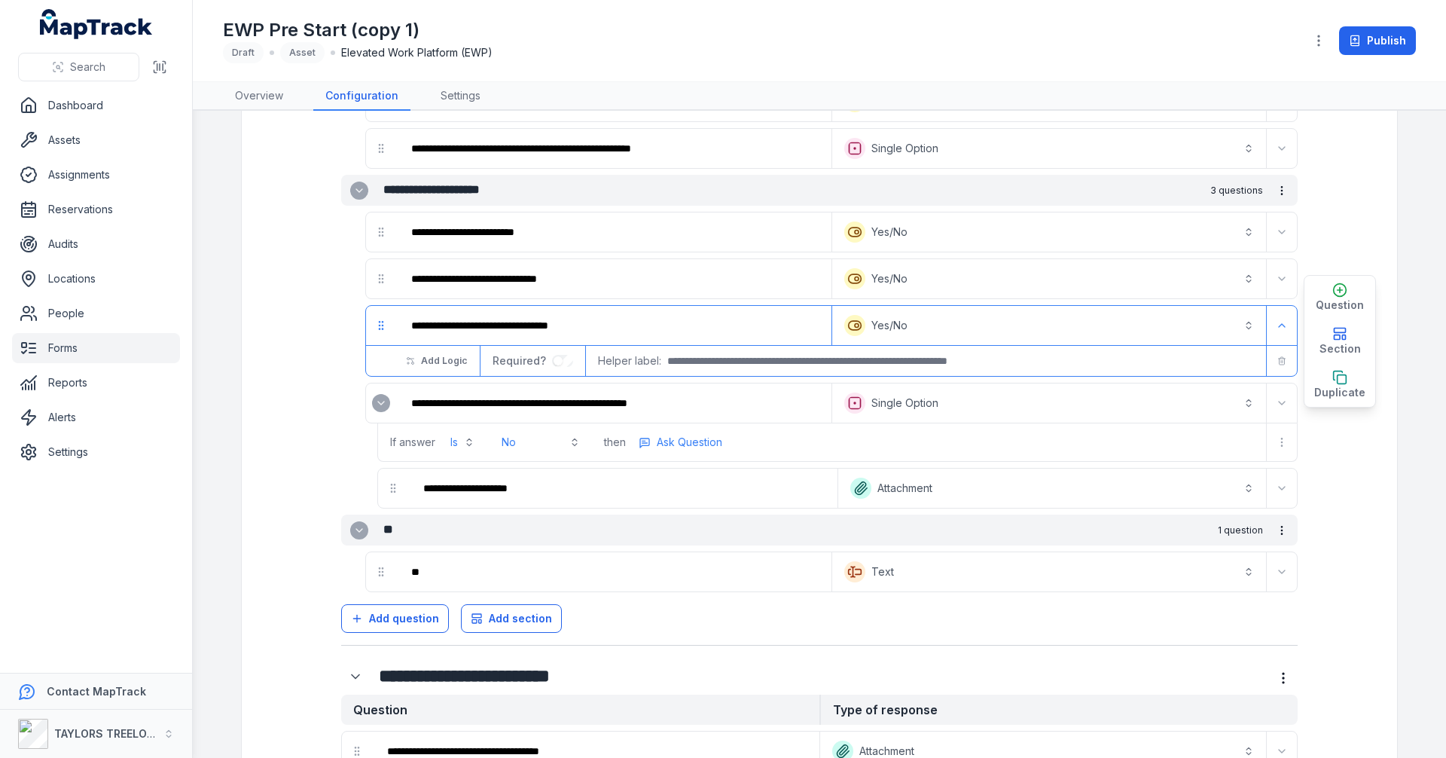
scroll to position [2115, 0]
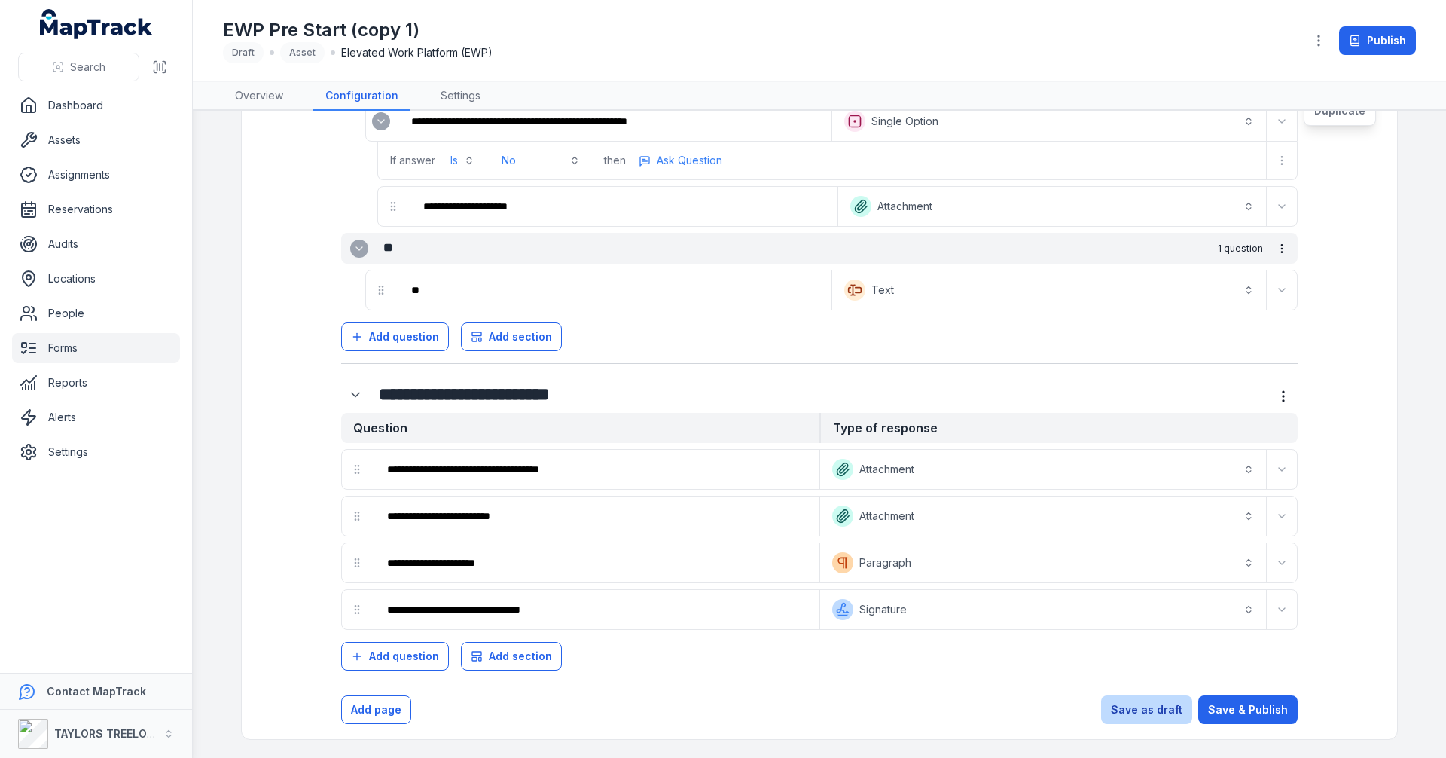
click at [1140, 710] on button "Save as draft" at bounding box center [1146, 709] width 91 height 29
